Goal: Transaction & Acquisition: Purchase product/service

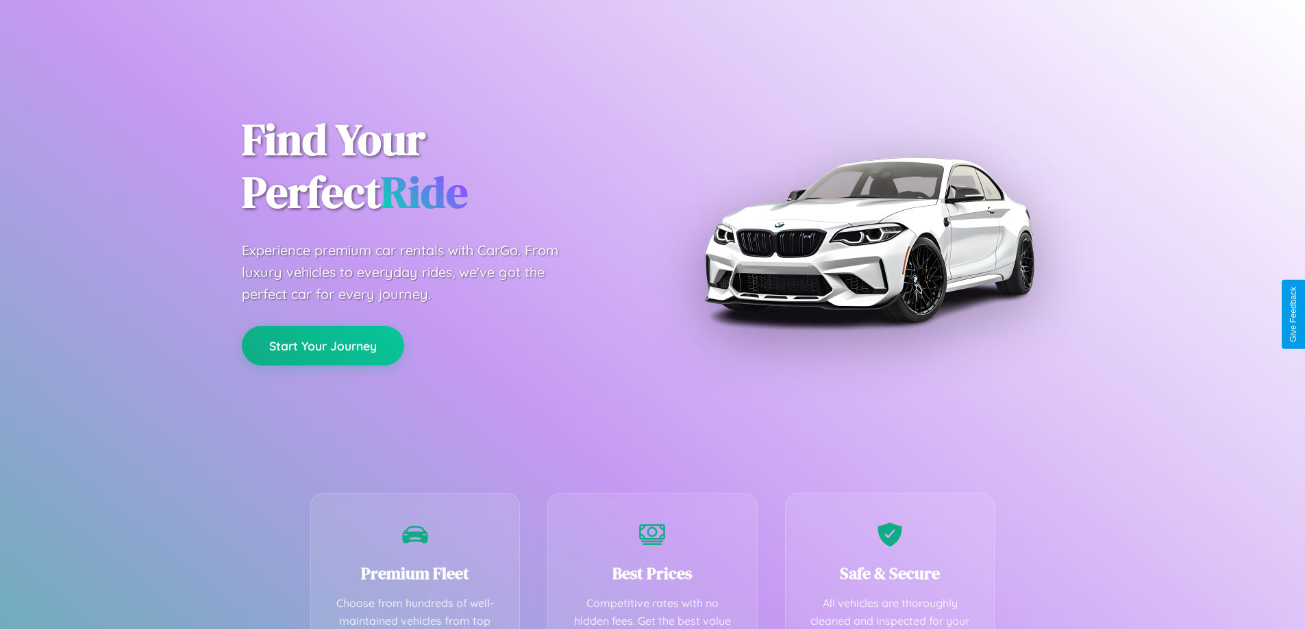
scroll to position [399, 0]
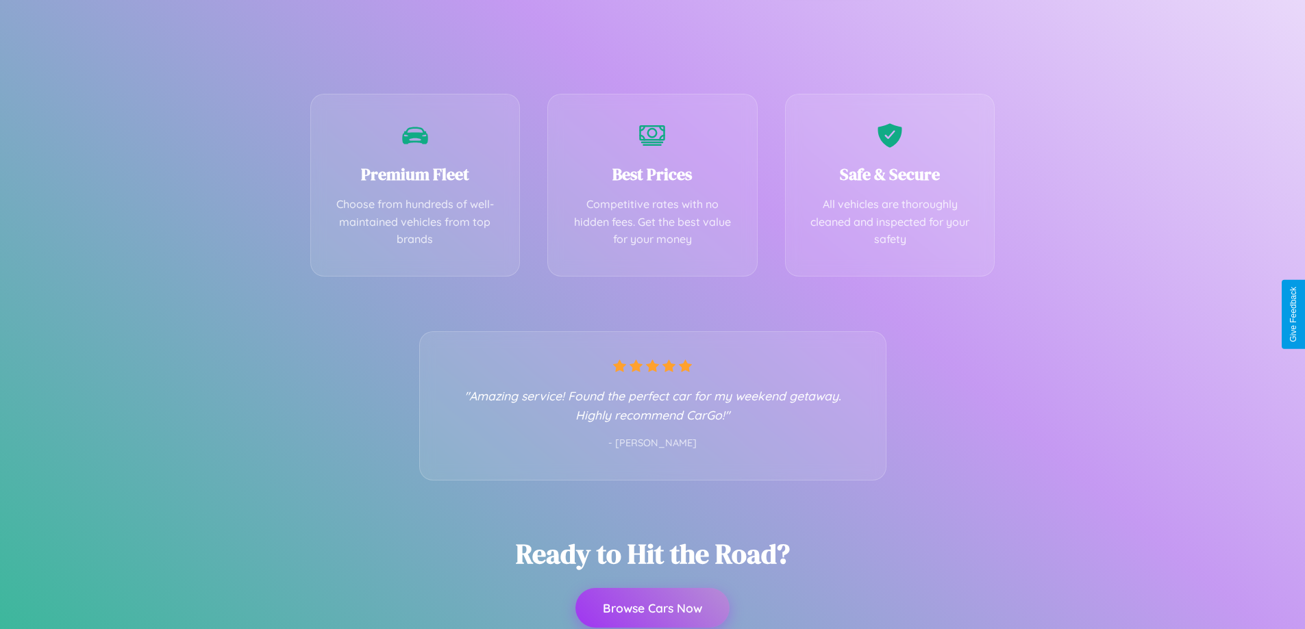
click at [652, 609] on button "Browse Cars Now" at bounding box center [652, 608] width 154 height 40
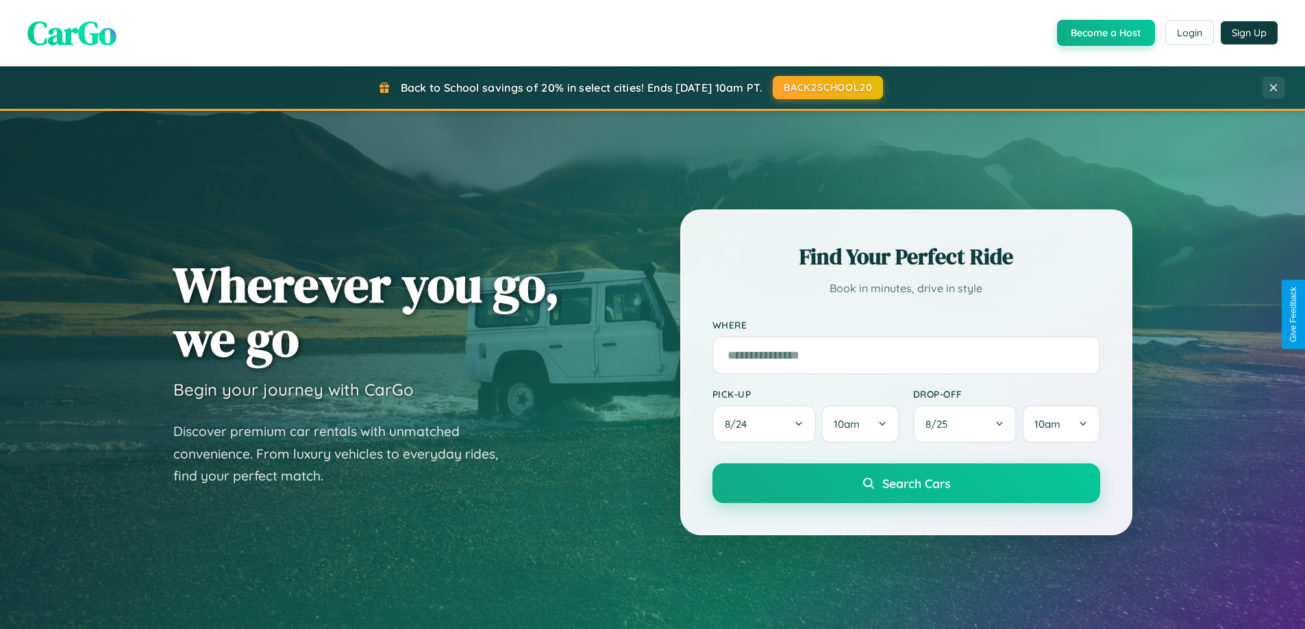
scroll to position [942, 0]
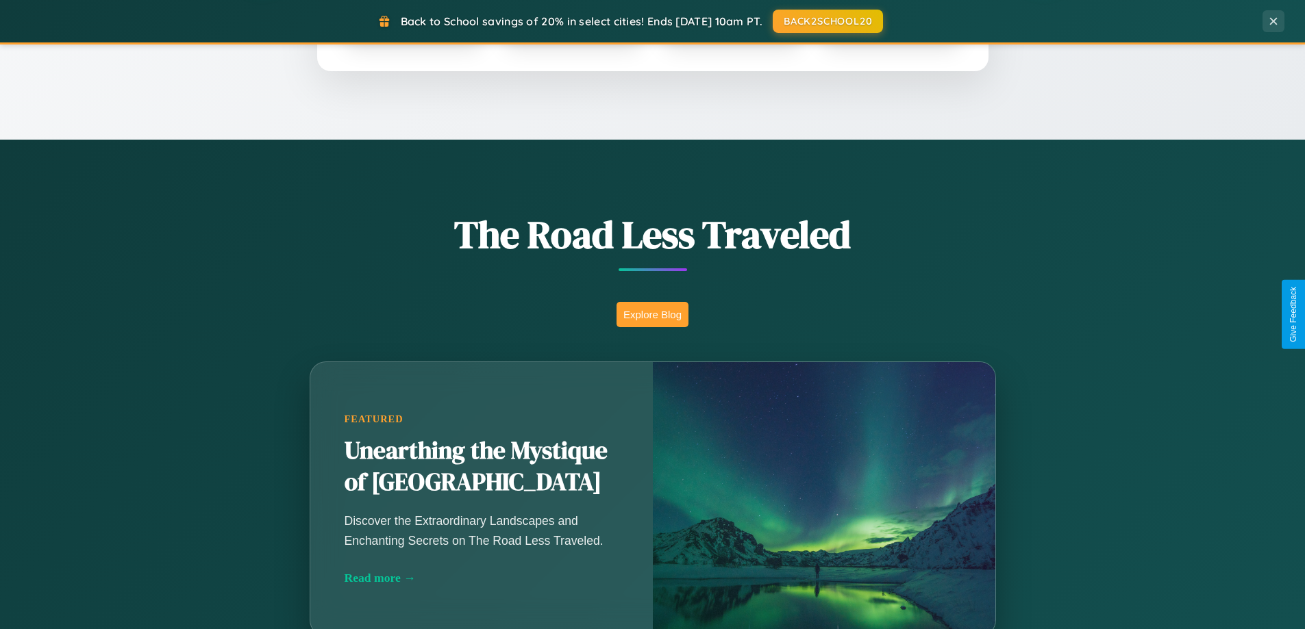
click at [652, 314] on button "Explore Blog" at bounding box center [652, 314] width 72 height 25
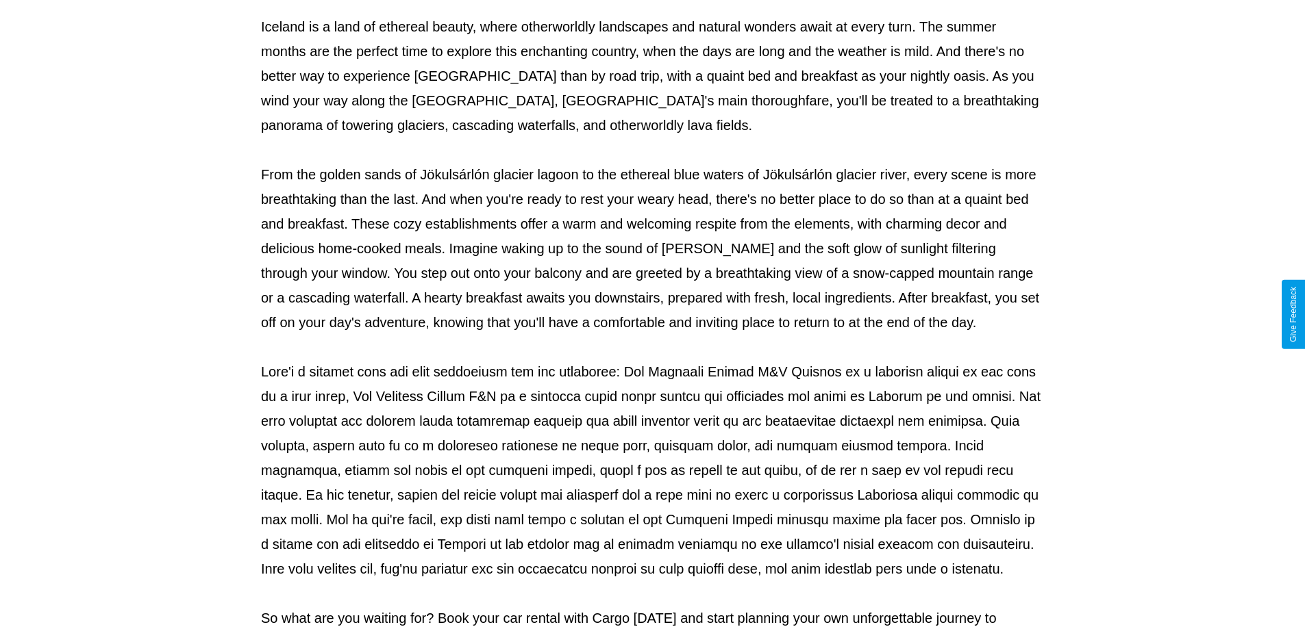
scroll to position [443, 0]
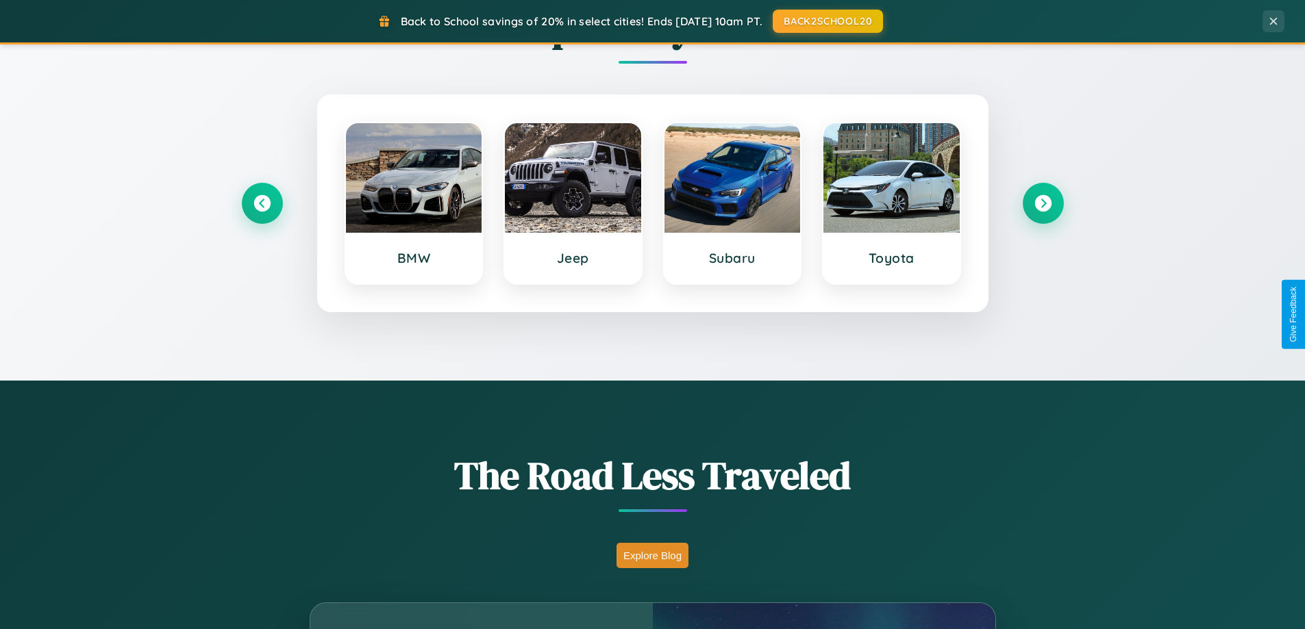
scroll to position [40, 0]
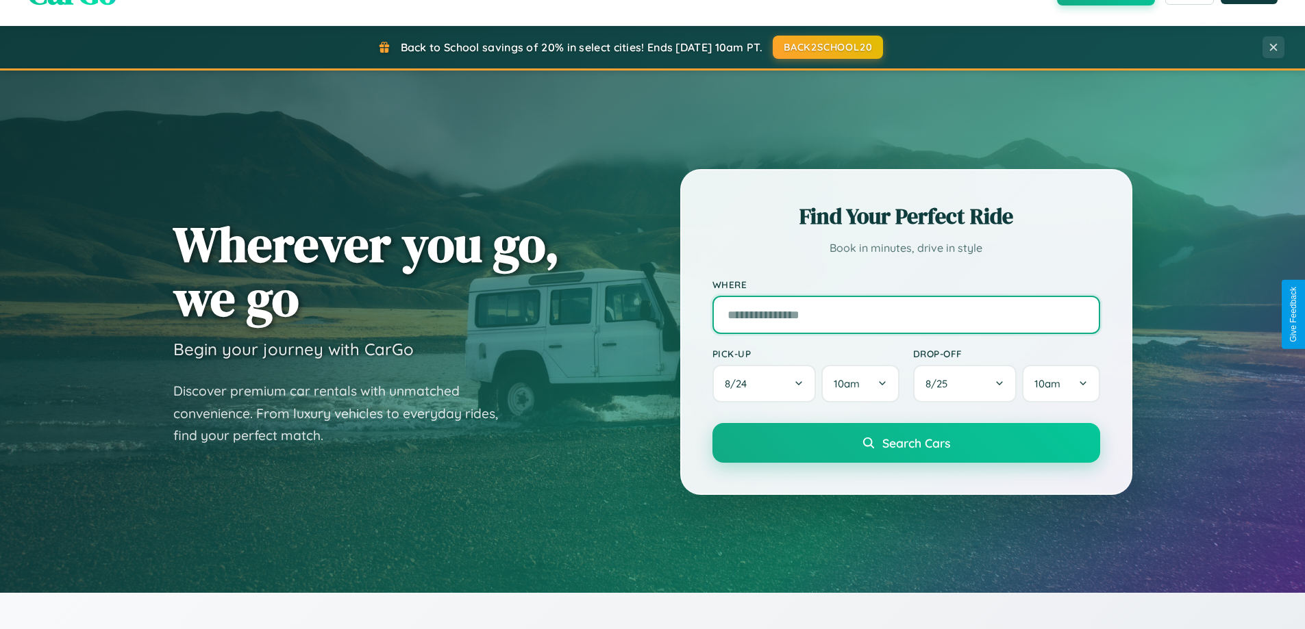
click at [905, 314] on input "text" at bounding box center [906, 315] width 388 height 38
type input "******"
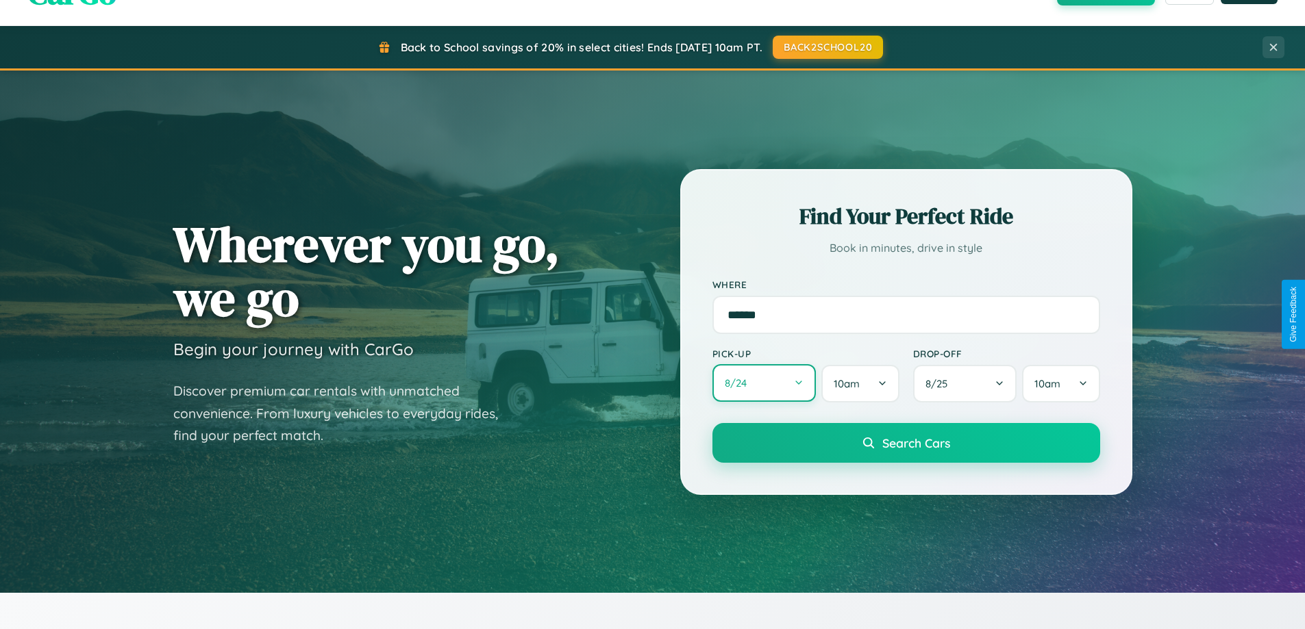
click at [764, 384] on button "8 / 24" at bounding box center [764, 383] width 104 height 38
select select "*"
select select "****"
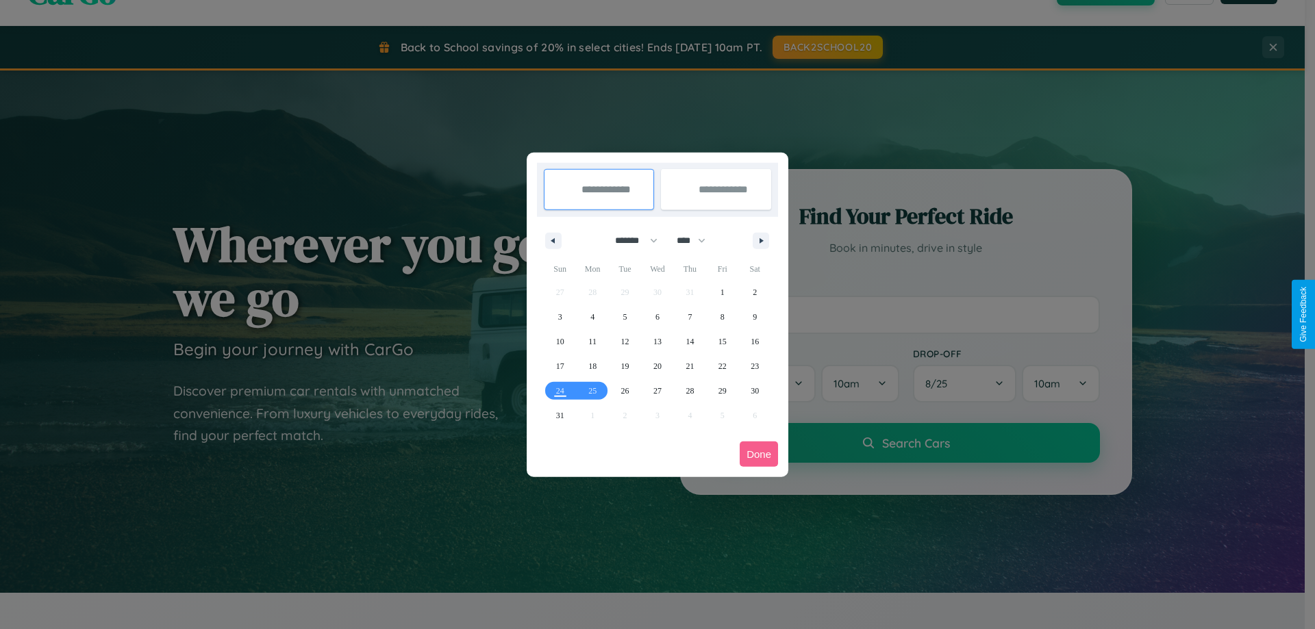
drag, startPoint x: 630, startPoint y: 240, endPoint x: 657, endPoint y: 275, distance: 43.8
click at [630, 240] on select "******* ******** ***** ***** *** **** **** ****** ********* ******* ******** **…" at bounding box center [634, 240] width 58 height 23
select select "*"
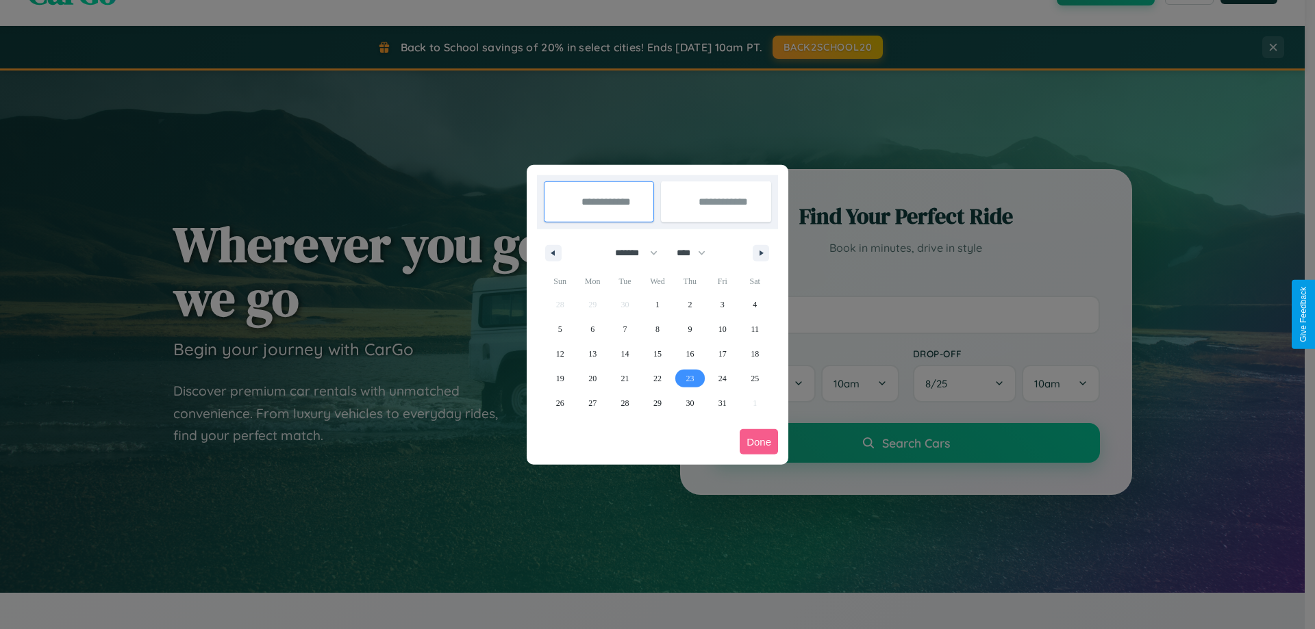
click at [690, 378] on span "23" at bounding box center [690, 378] width 8 height 25
type input "**********"
click at [625, 403] on span "28" at bounding box center [625, 403] width 8 height 25
type input "**********"
click at [759, 442] on button "Done" at bounding box center [759, 441] width 38 height 25
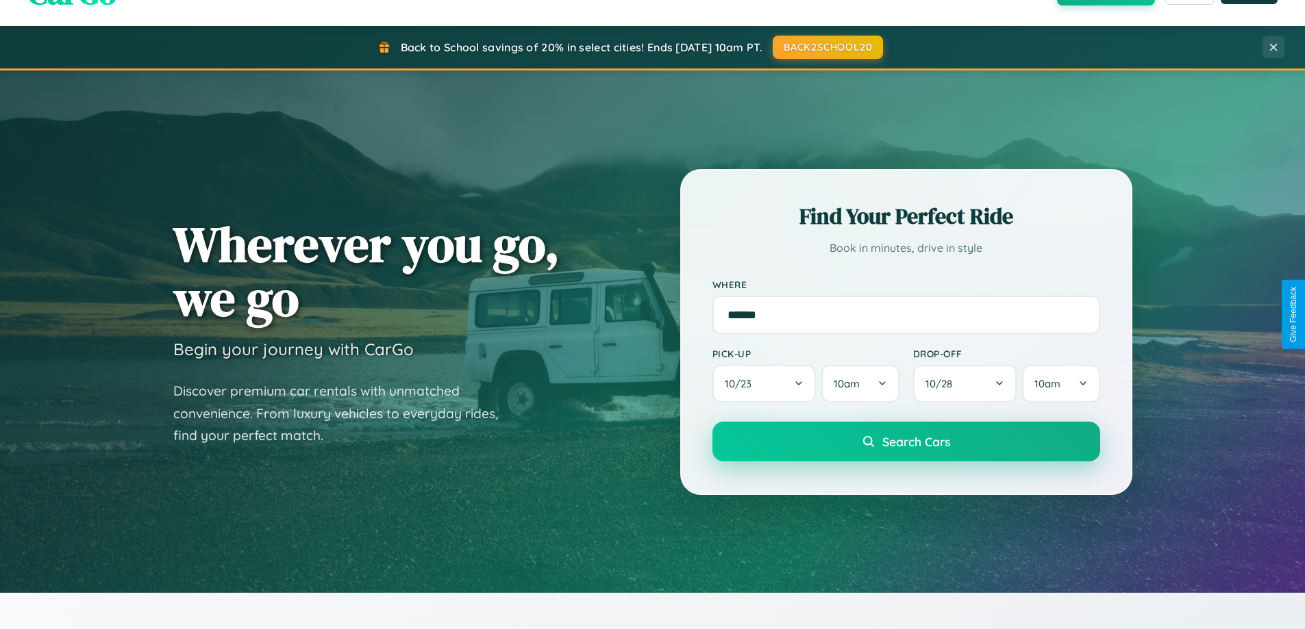
click at [905, 442] on span "Search Cars" at bounding box center [916, 441] width 68 height 15
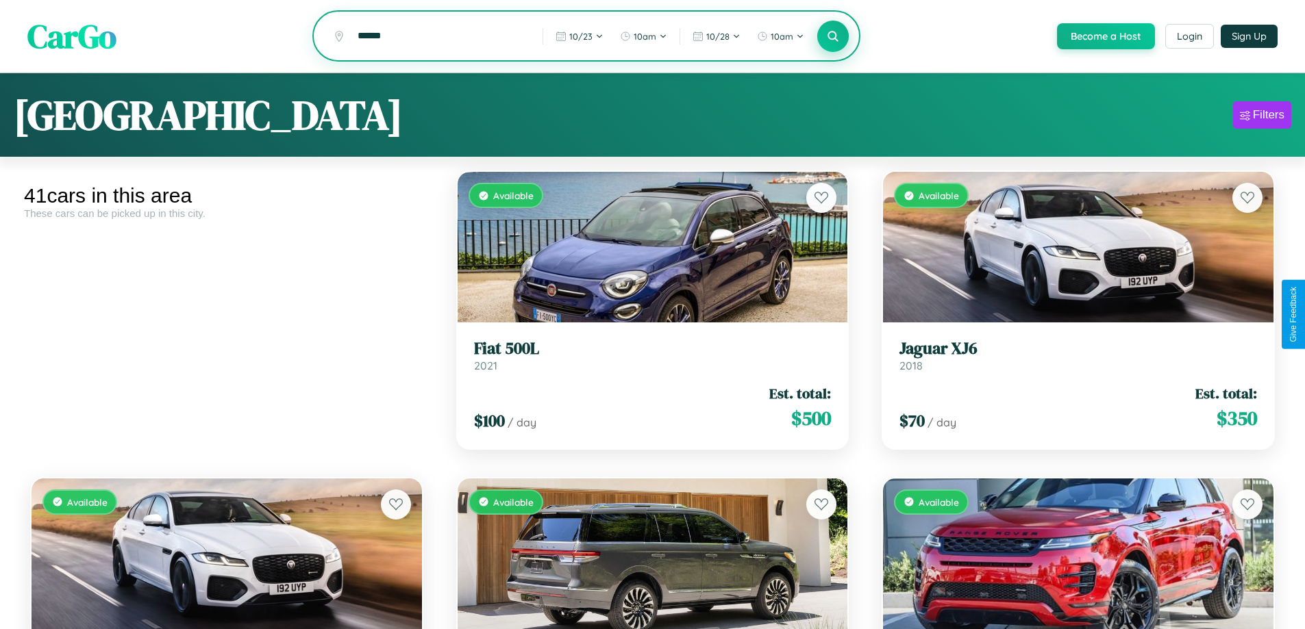
click at [832, 37] on icon at bounding box center [833, 35] width 13 height 13
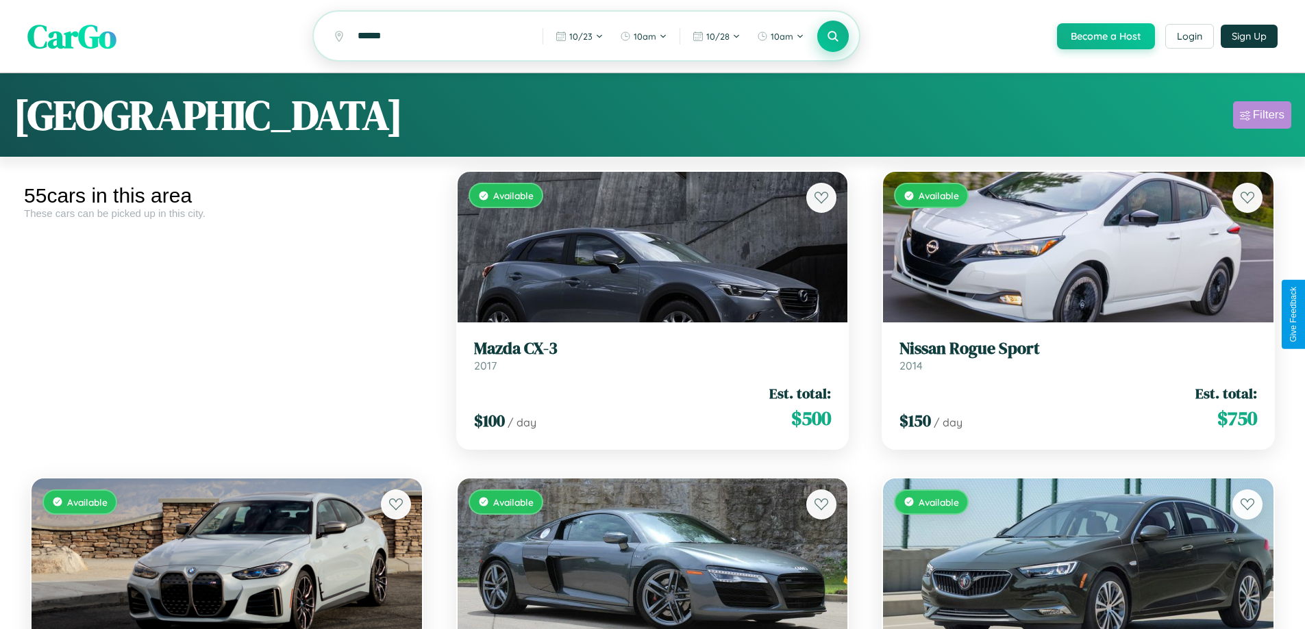
click at [1261, 117] on div "Filters" at bounding box center [1269, 115] width 32 height 14
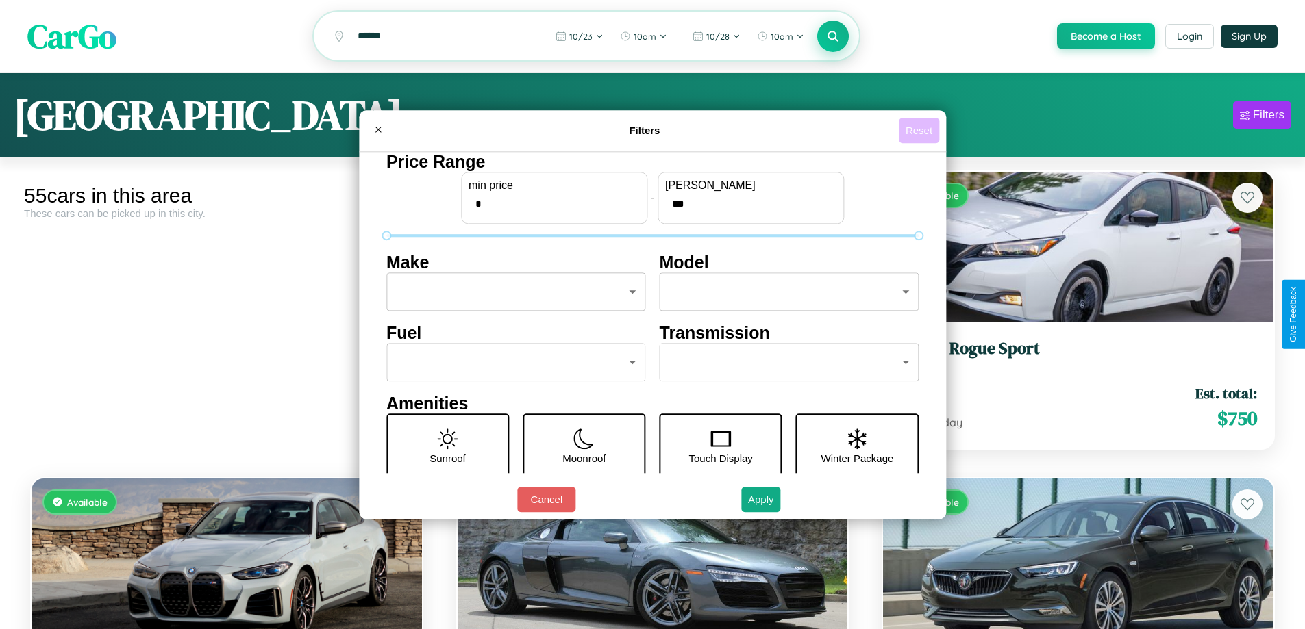
click at [920, 130] on button "Reset" at bounding box center [918, 130] width 40 height 25
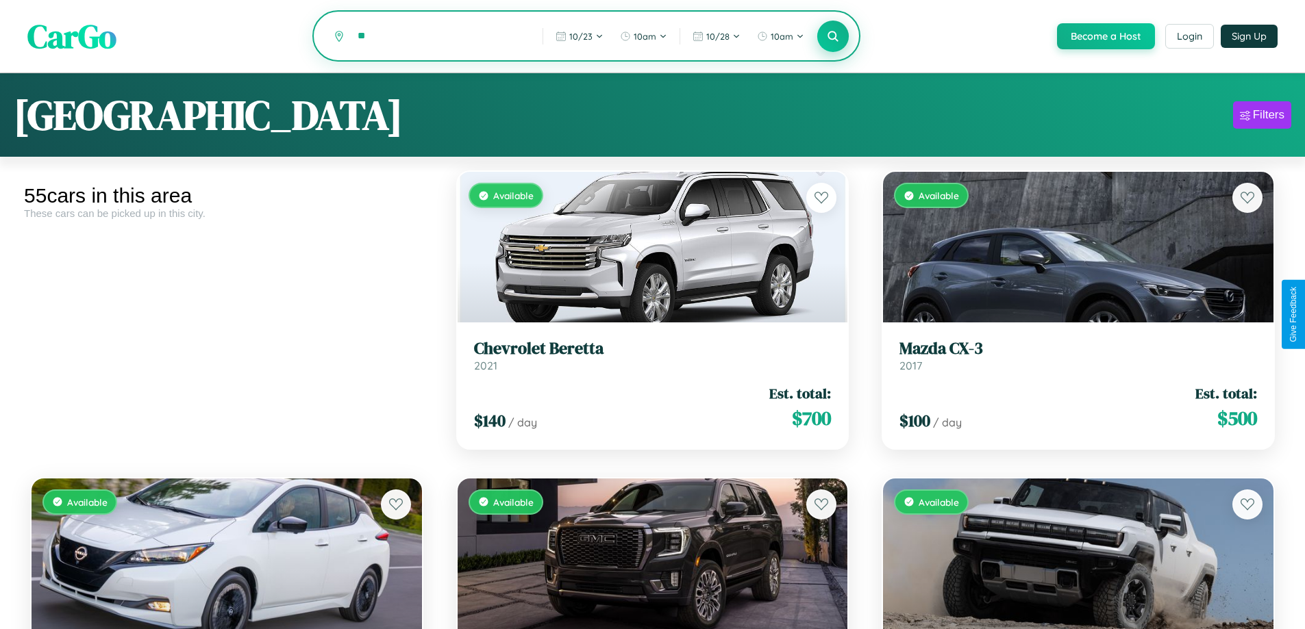
type input "*"
type input "********"
click at [832, 37] on icon at bounding box center [833, 35] width 13 height 13
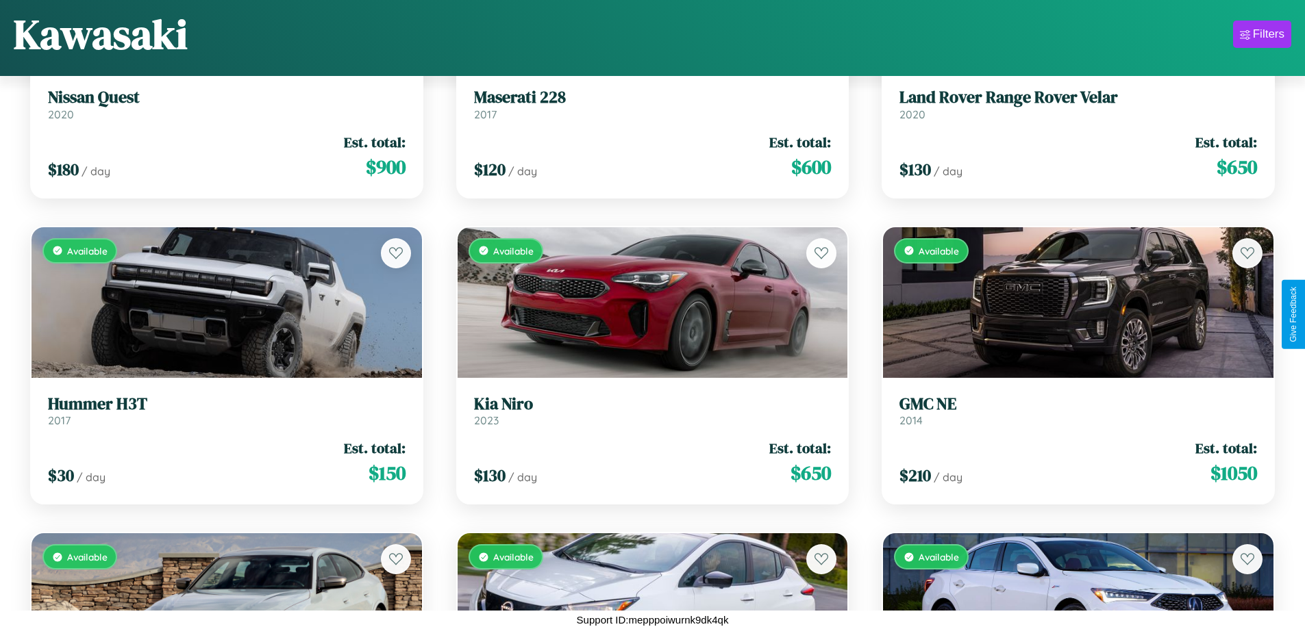
scroll to position [806, 0]
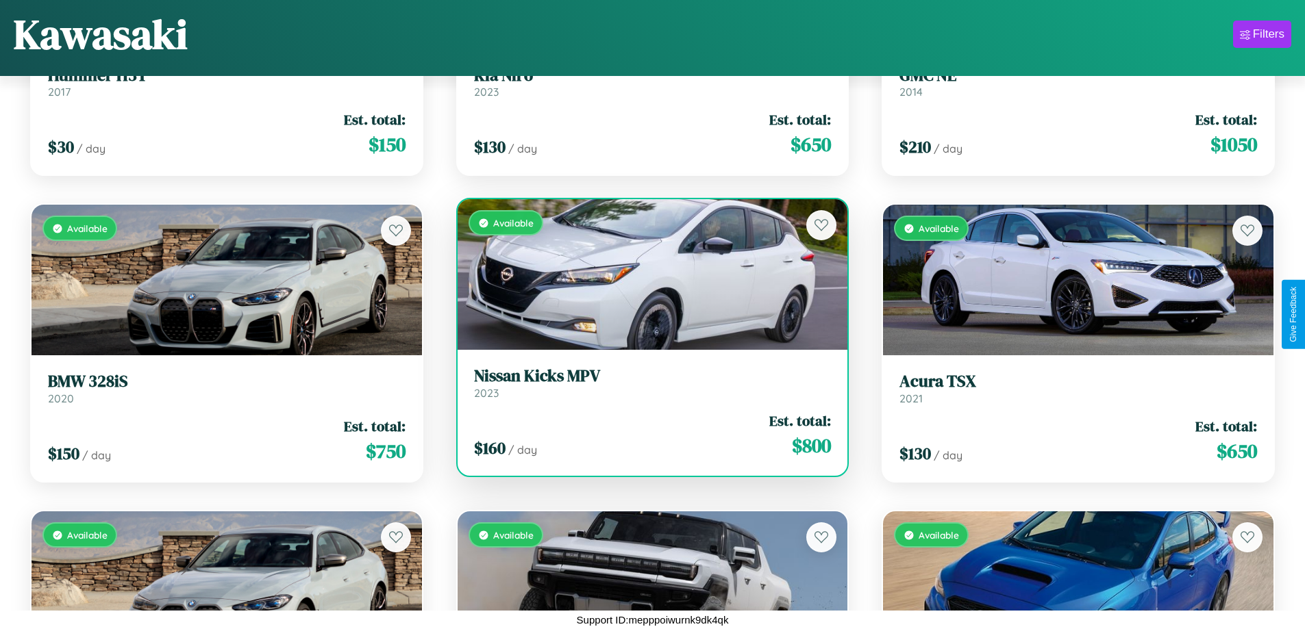
click at [646, 275] on div "Available" at bounding box center [652, 274] width 390 height 151
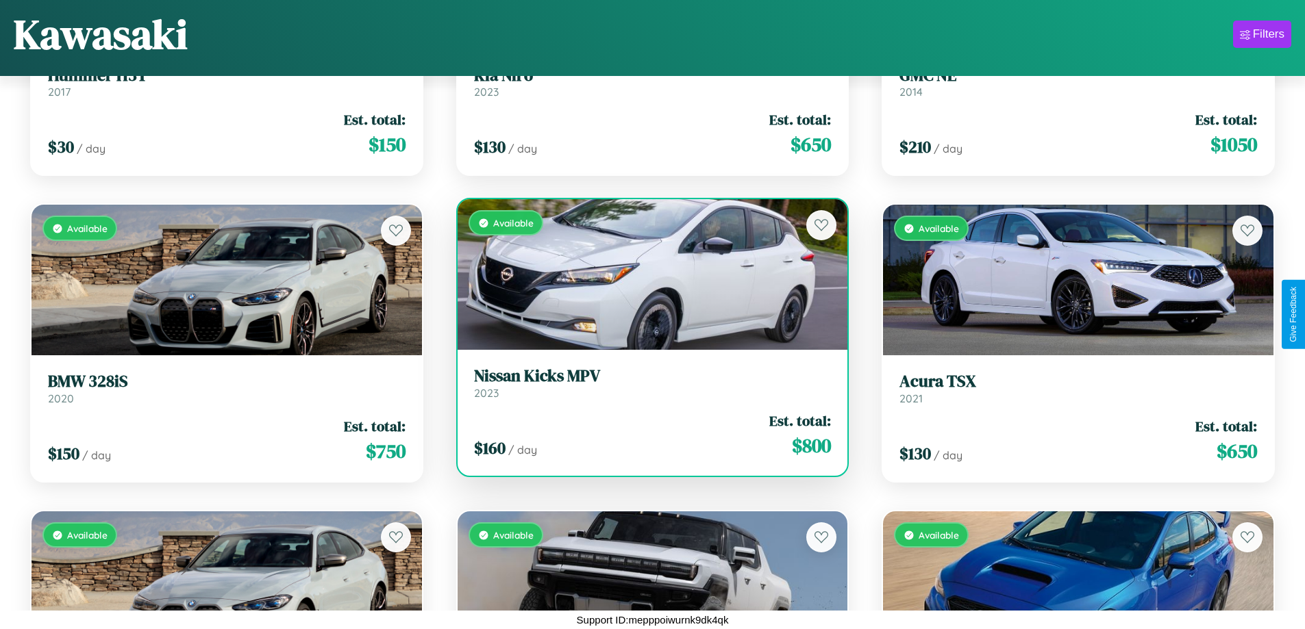
click at [646, 275] on div "Available" at bounding box center [652, 274] width 390 height 151
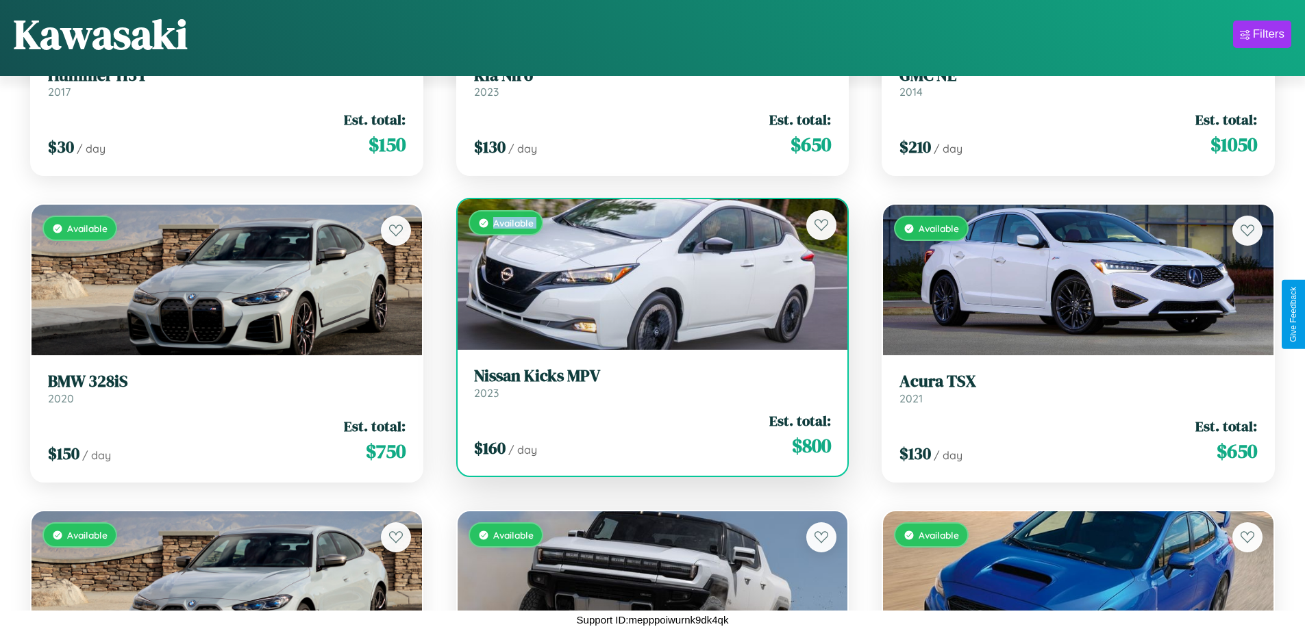
click at [646, 275] on div "Available" at bounding box center [652, 274] width 390 height 151
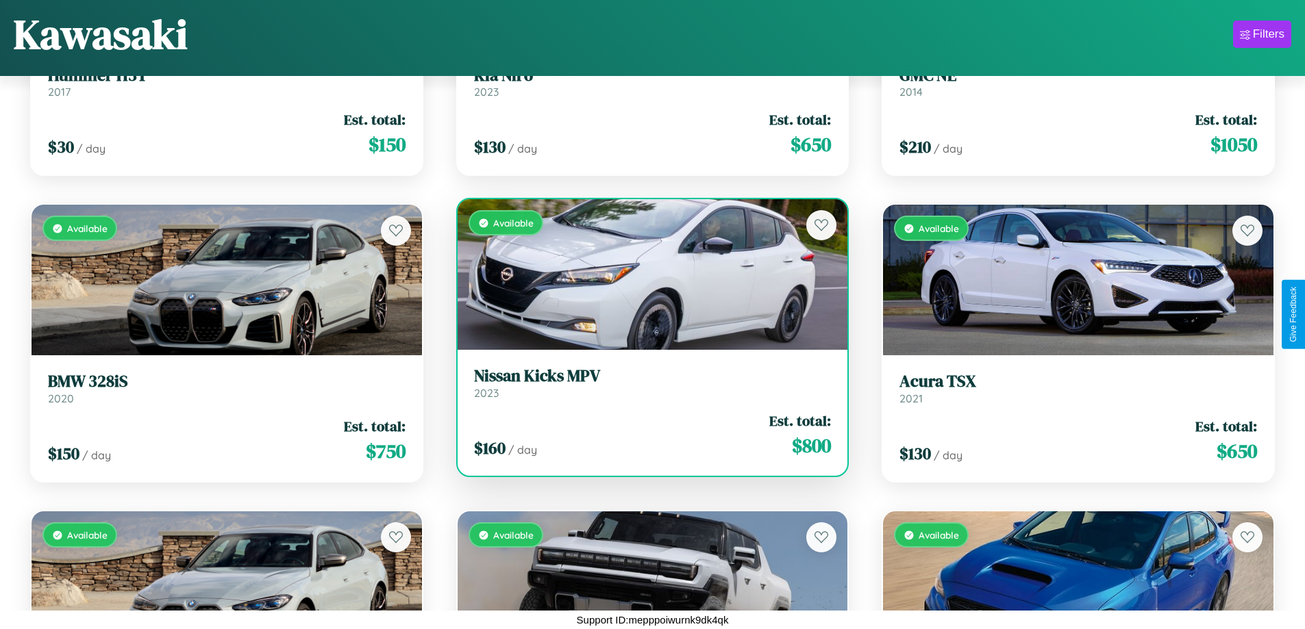
click at [646, 275] on div "Available" at bounding box center [652, 274] width 390 height 151
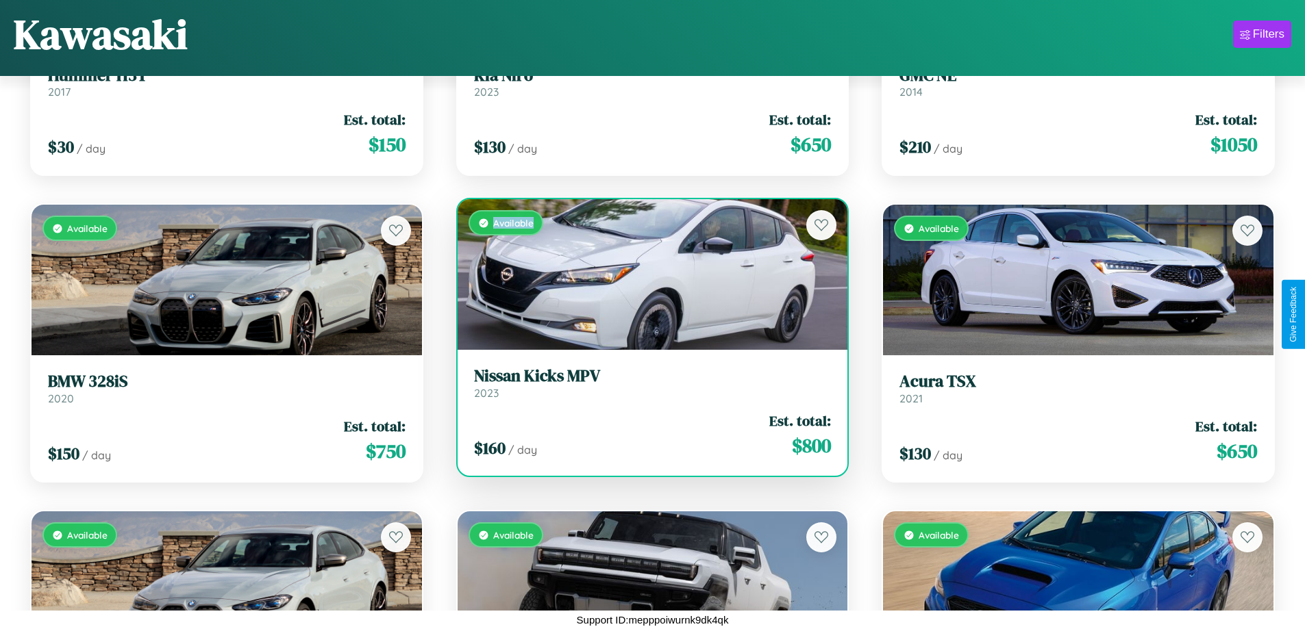
click at [646, 275] on div "Available" at bounding box center [652, 274] width 390 height 151
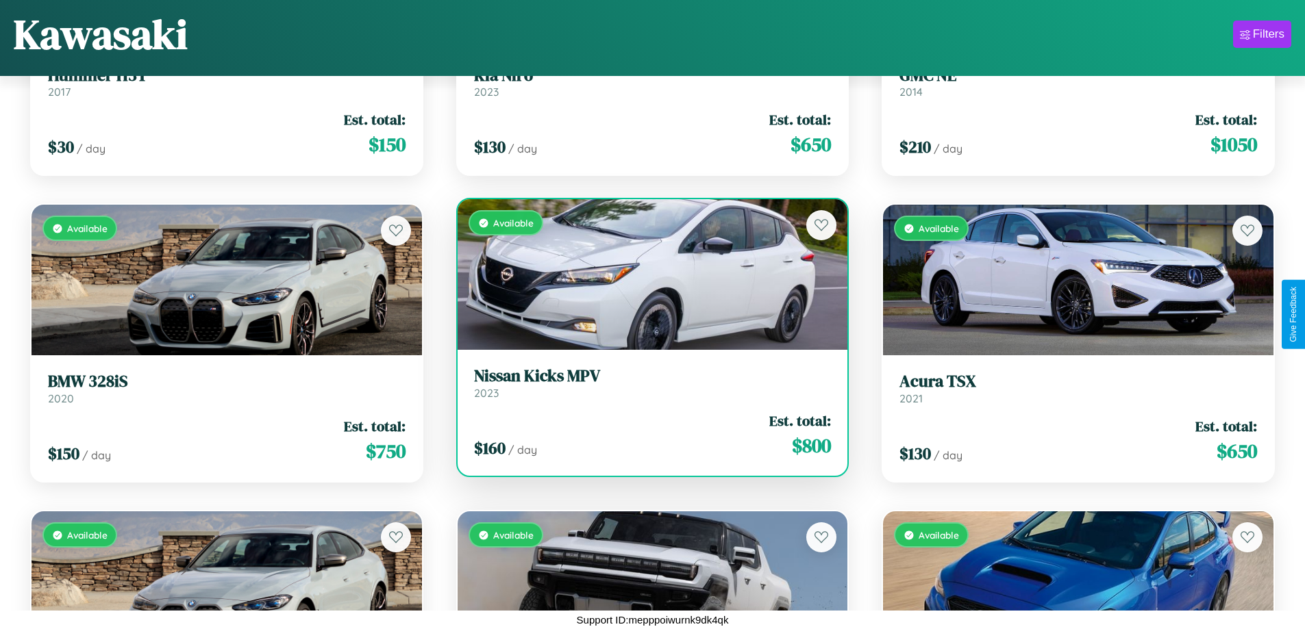
click at [646, 383] on h3 "Nissan Kicks MPV" at bounding box center [652, 376] width 357 height 20
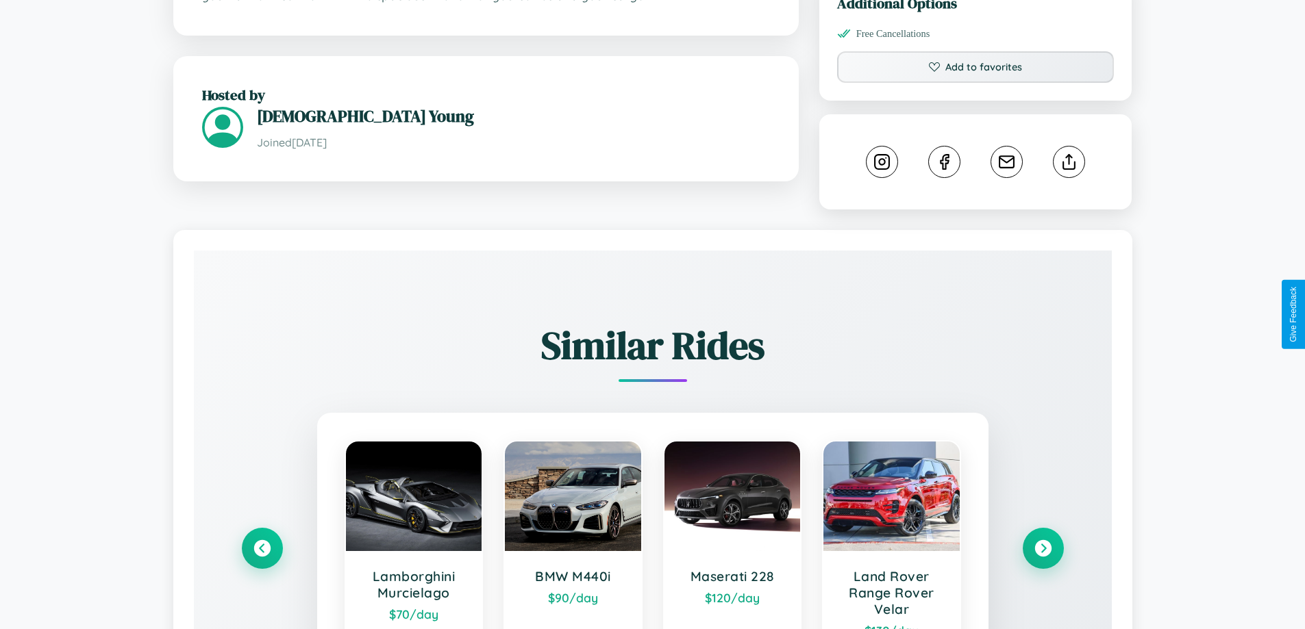
scroll to position [779, 0]
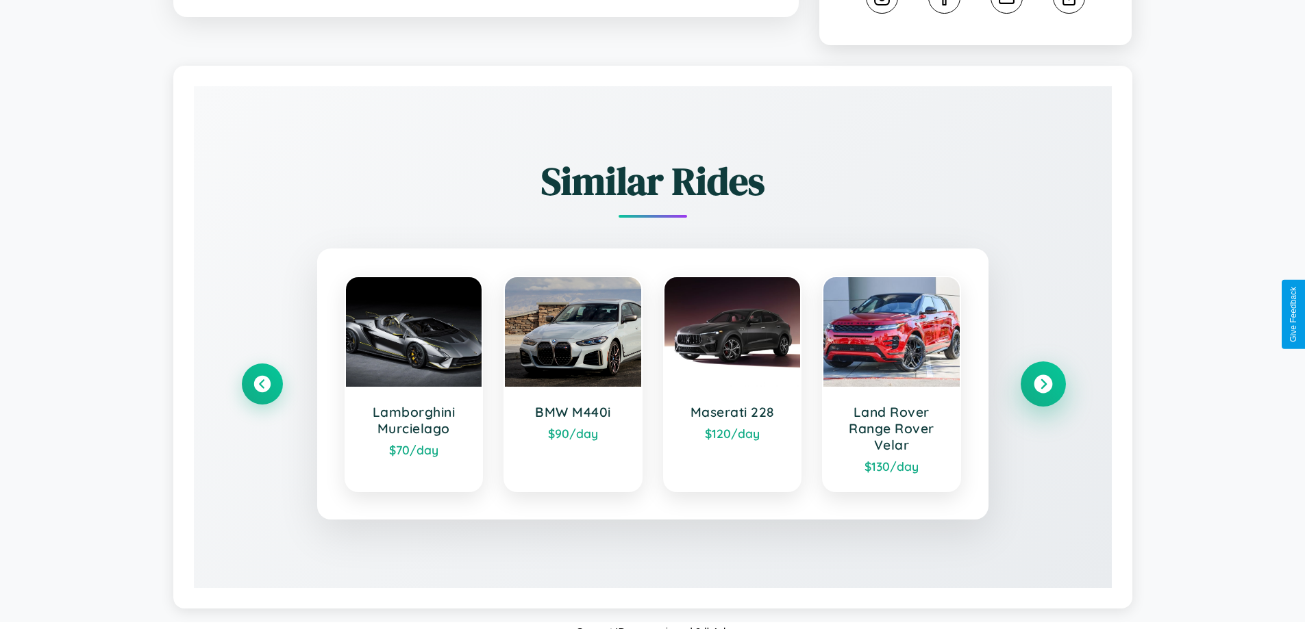
click at [1042, 375] on icon at bounding box center [1042, 384] width 18 height 18
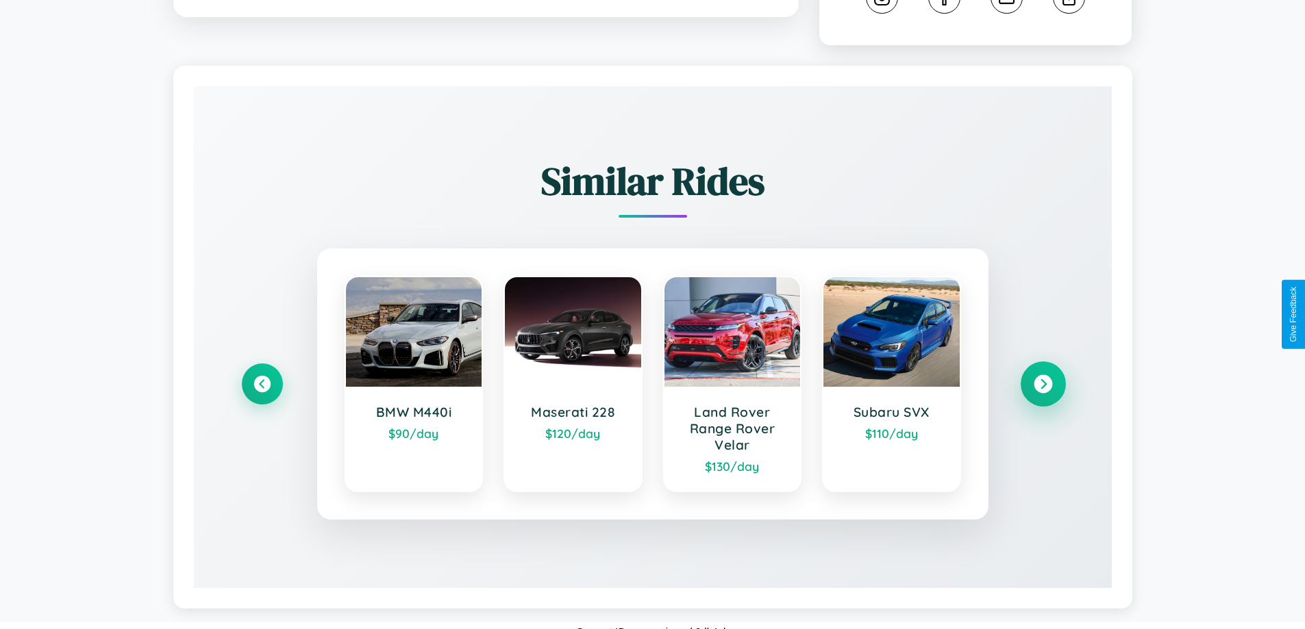
click at [1042, 375] on icon at bounding box center [1042, 384] width 18 height 18
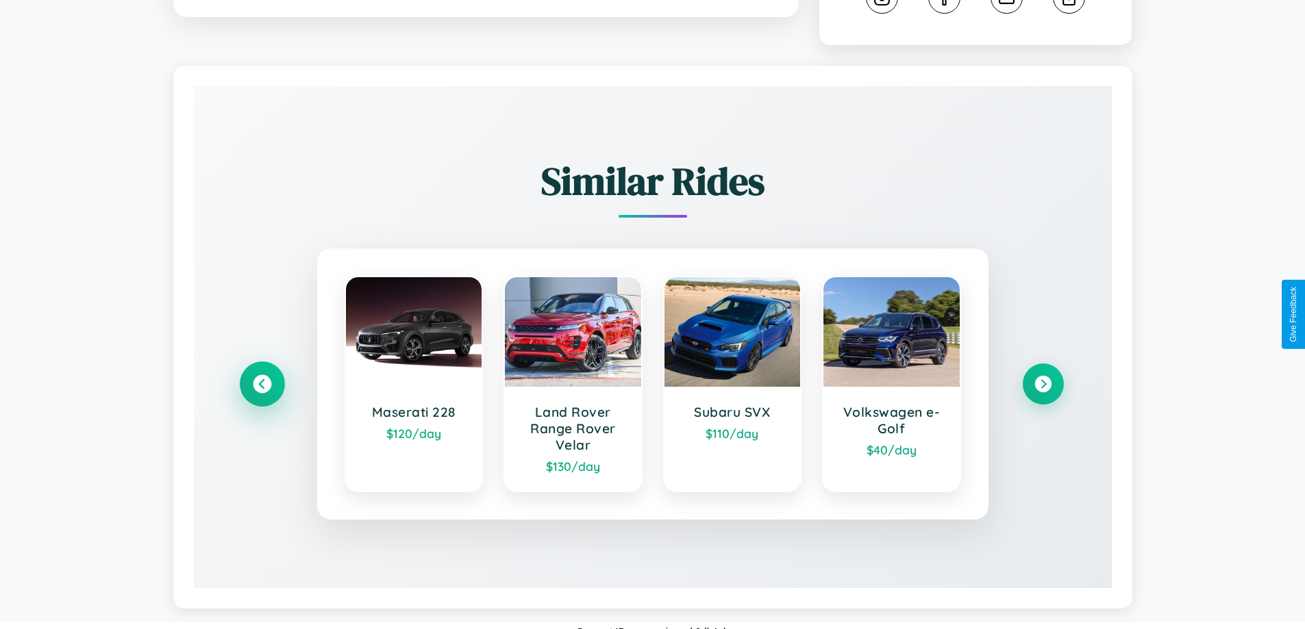
click at [262, 375] on icon at bounding box center [262, 384] width 18 height 18
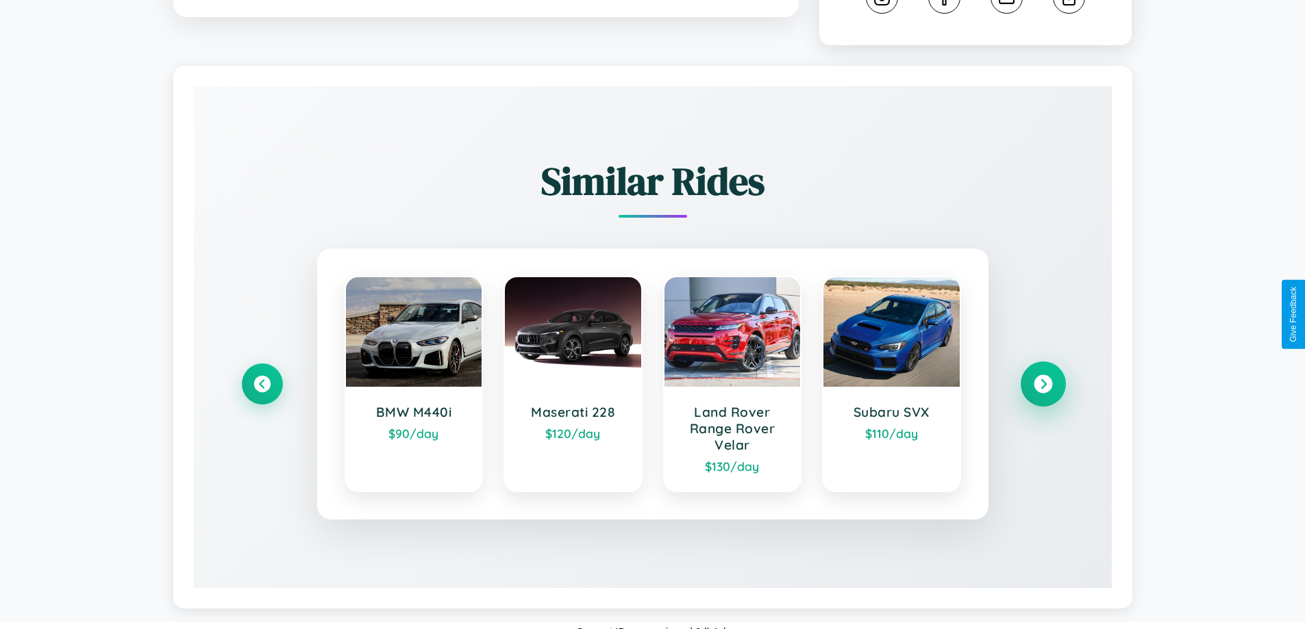
click at [1042, 375] on icon at bounding box center [1042, 384] width 18 height 18
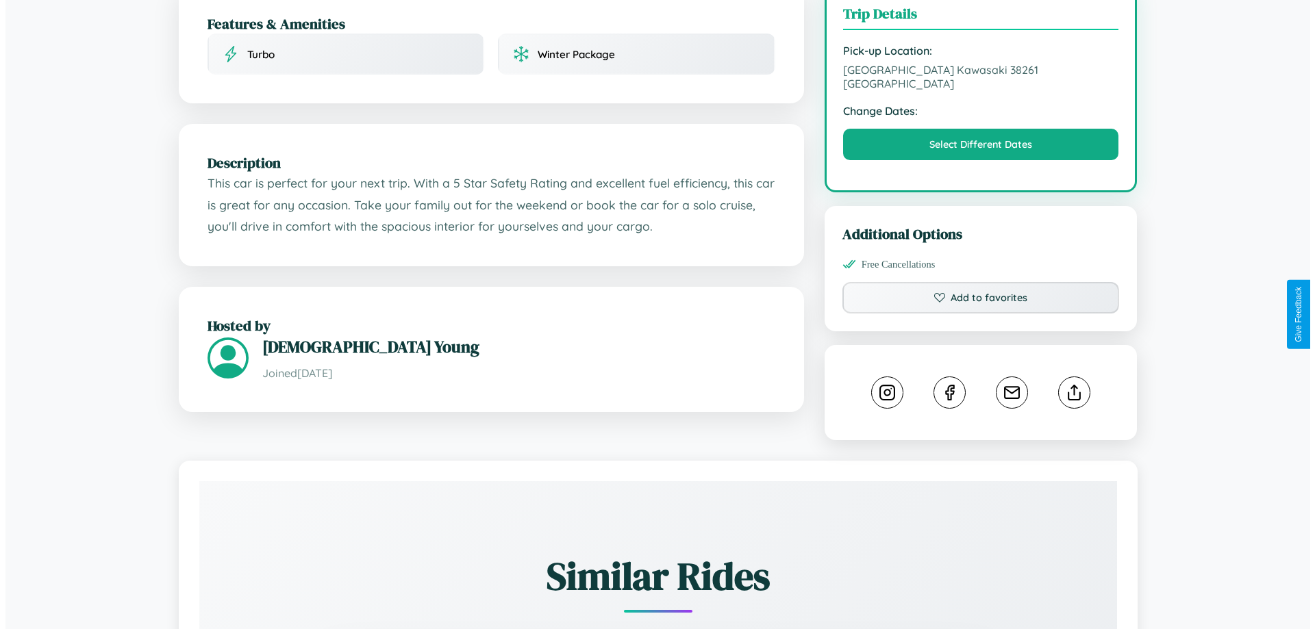
scroll to position [0, 0]
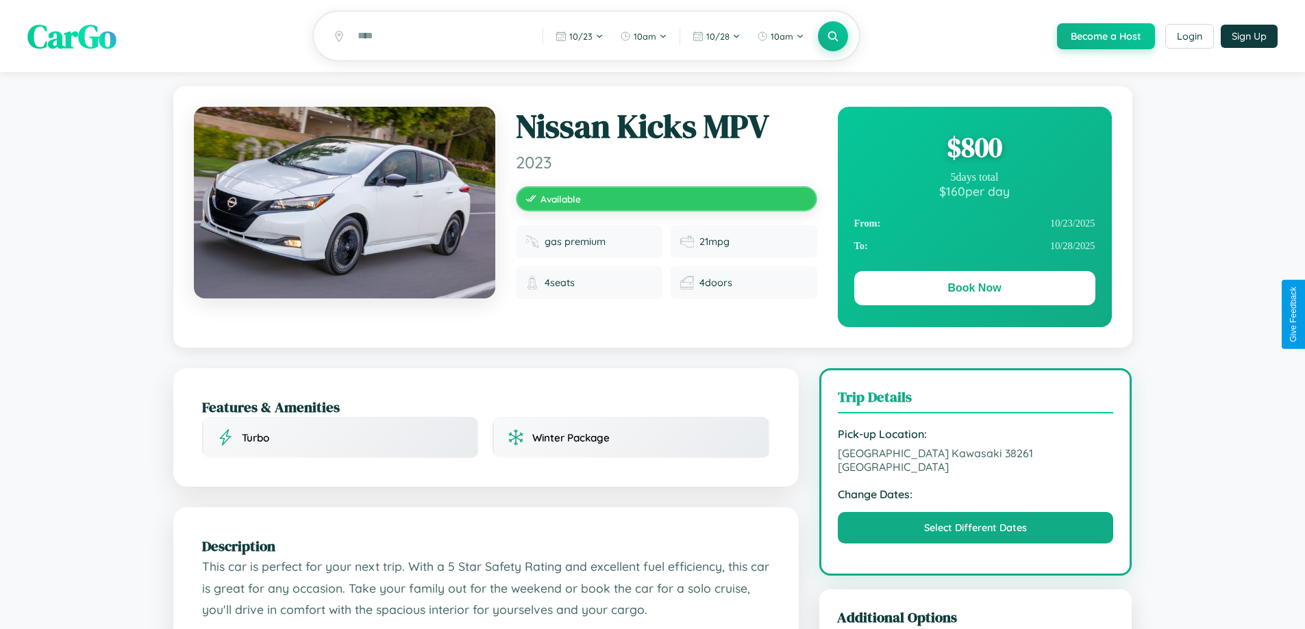
click at [974, 149] on div "$ 800" at bounding box center [974, 147] width 241 height 37
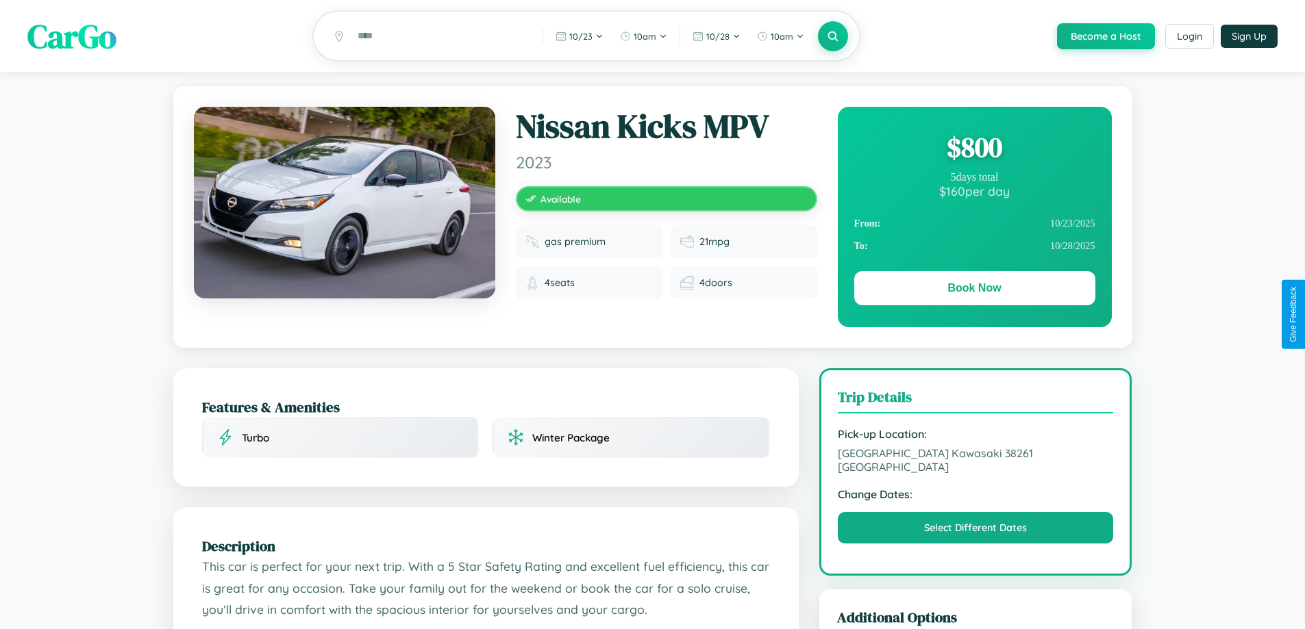
click at [974, 149] on div "$ 800" at bounding box center [974, 147] width 241 height 37
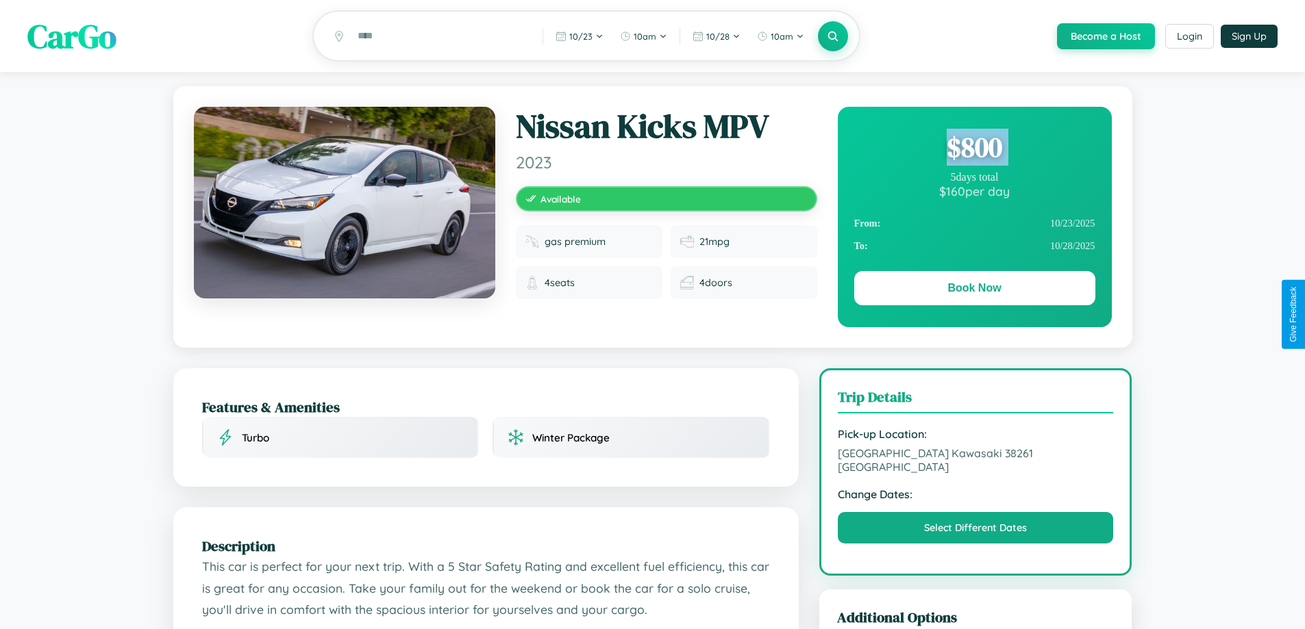
click at [974, 149] on div "$ 800" at bounding box center [974, 147] width 241 height 37
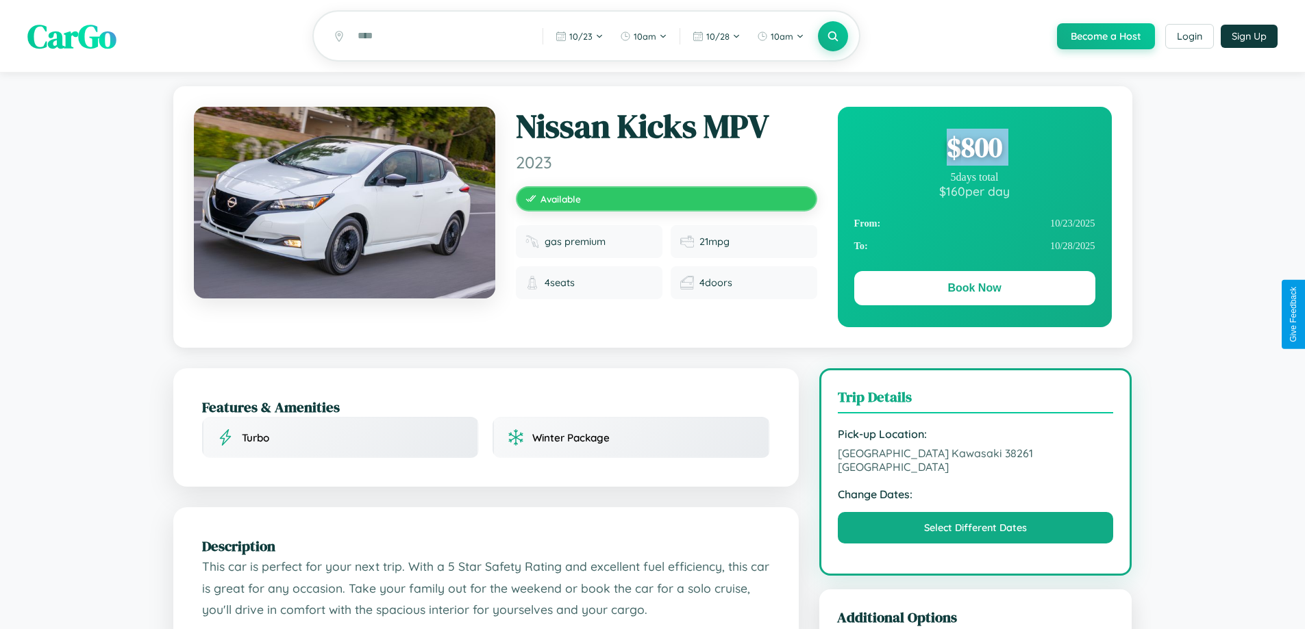
click at [974, 149] on div "$ 800" at bounding box center [974, 147] width 241 height 37
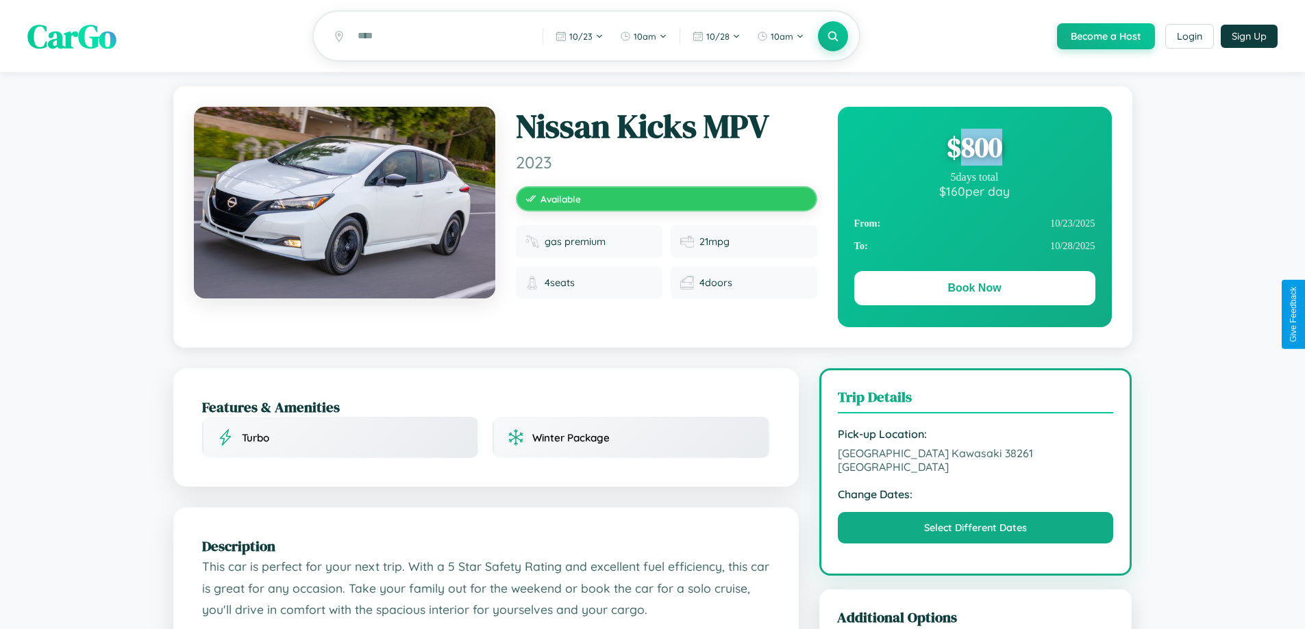
click at [974, 149] on div "$ 800" at bounding box center [974, 147] width 241 height 37
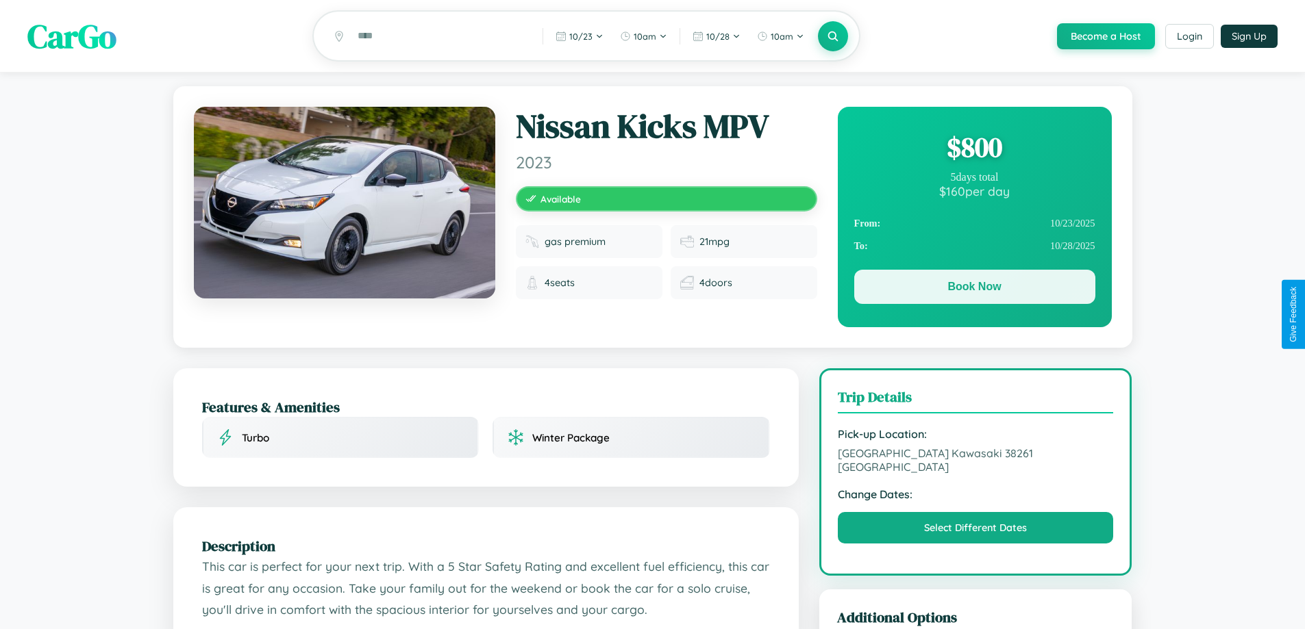
click at [974, 290] on button "Book Now" at bounding box center [974, 287] width 241 height 34
